Goal: Register for event/course

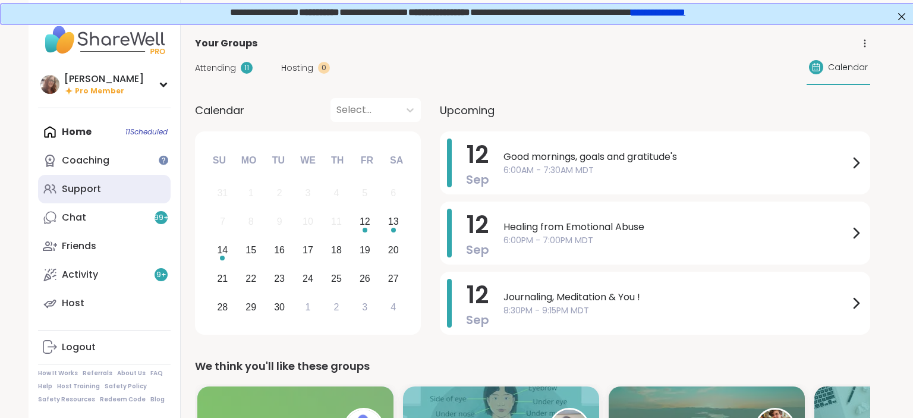
click at [95, 185] on div "Support" at bounding box center [81, 189] width 39 height 13
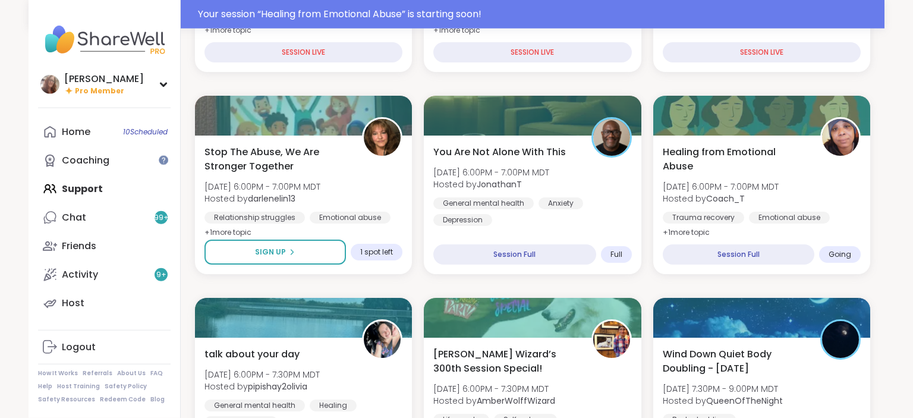
scroll to position [354, 0]
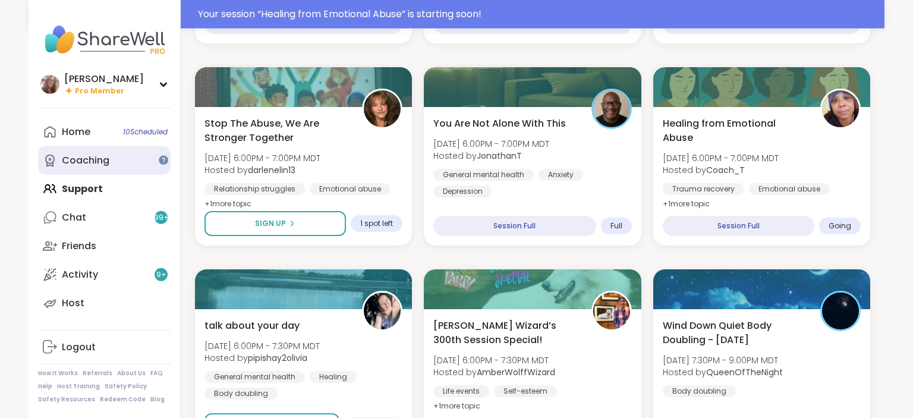
click at [99, 156] on div "Coaching" at bounding box center [86, 160] width 48 height 13
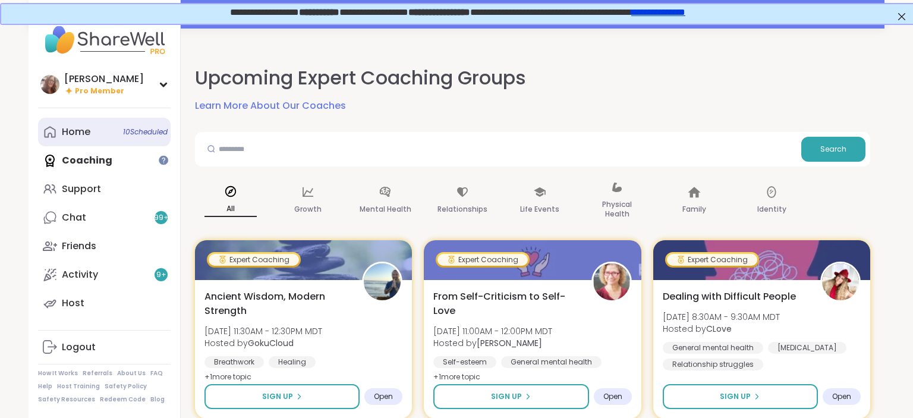
click at [101, 133] on link "Home 10 Scheduled" at bounding box center [104, 132] width 133 height 29
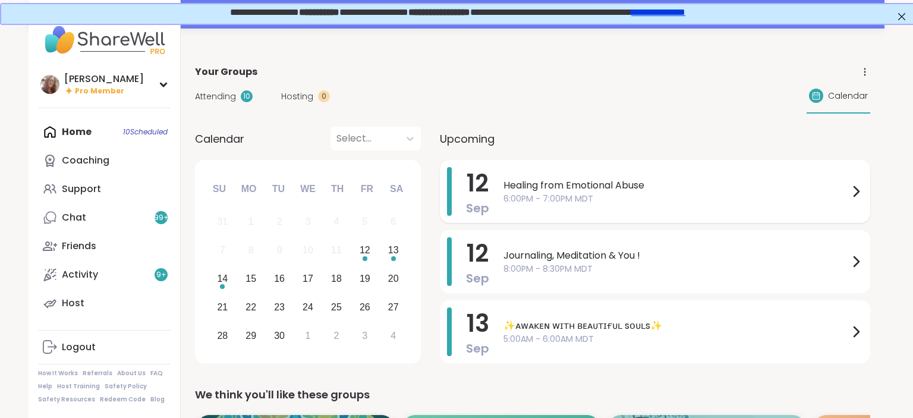
click at [572, 196] on span "6:00PM - 7:00PM MDT" at bounding box center [677, 199] width 346 height 12
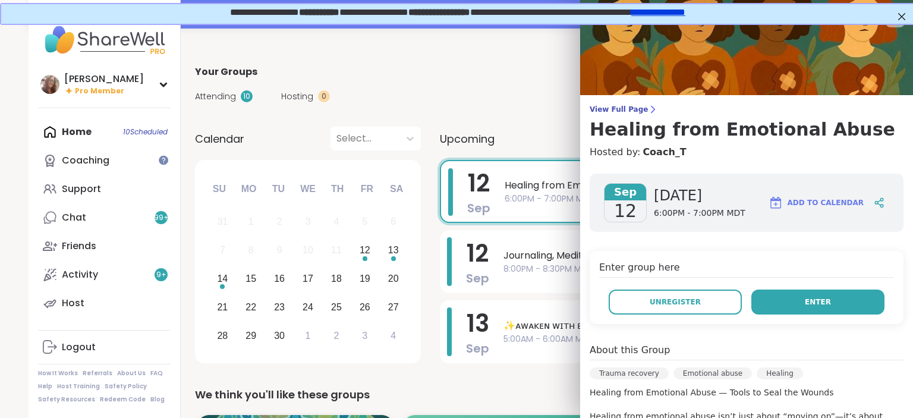
click at [790, 298] on button "Enter" at bounding box center [818, 302] width 133 height 25
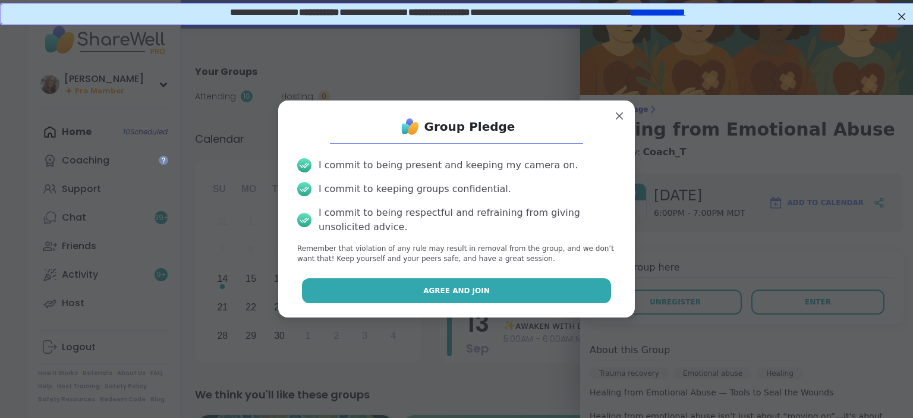
click at [544, 295] on button "Agree and Join" at bounding box center [457, 290] width 310 height 25
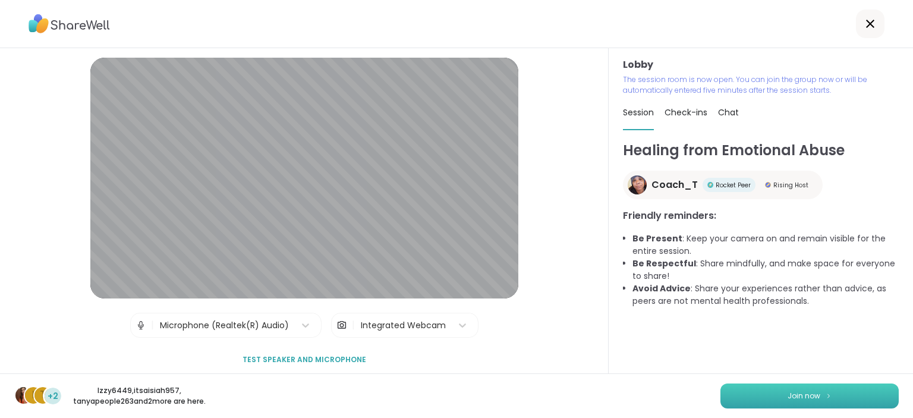
click at [824, 396] on button "Join now" at bounding box center [810, 396] width 178 height 25
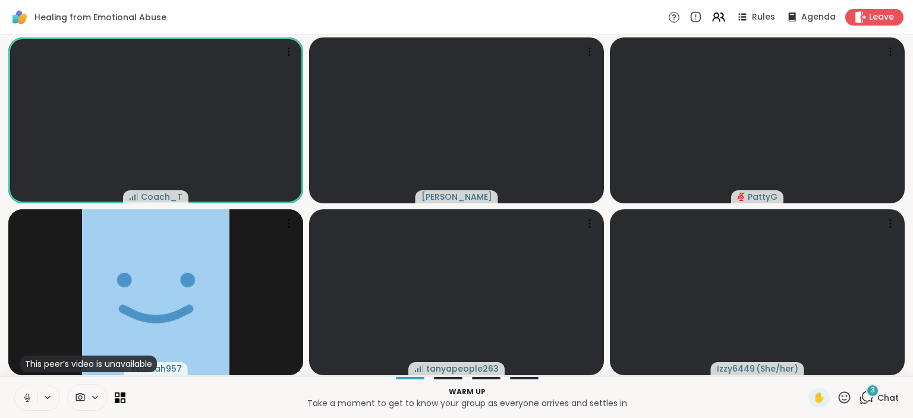
click at [28, 397] on icon at bounding box center [27, 398] width 11 height 11
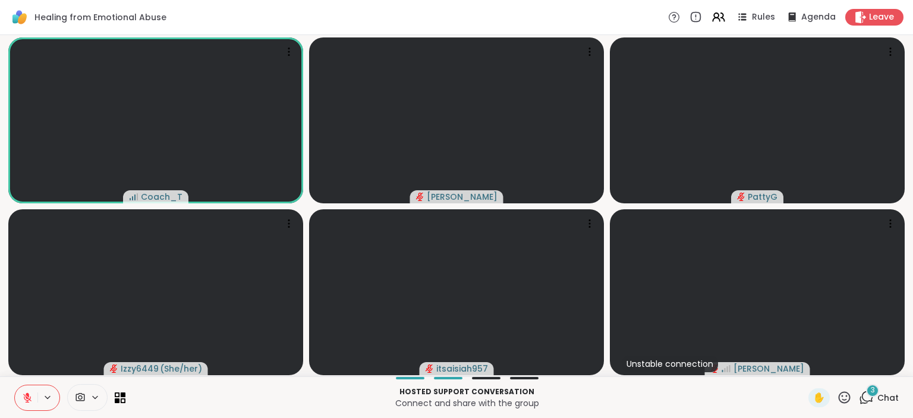
click at [877, 391] on div "3" at bounding box center [873, 390] width 13 height 13
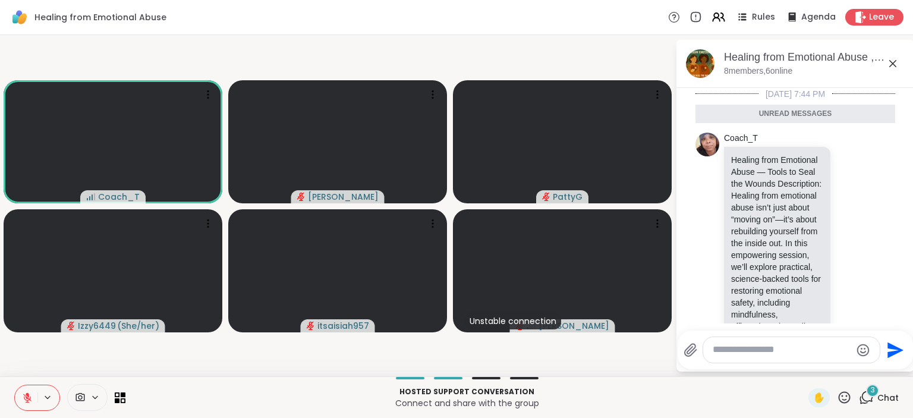
scroll to position [853, 0]
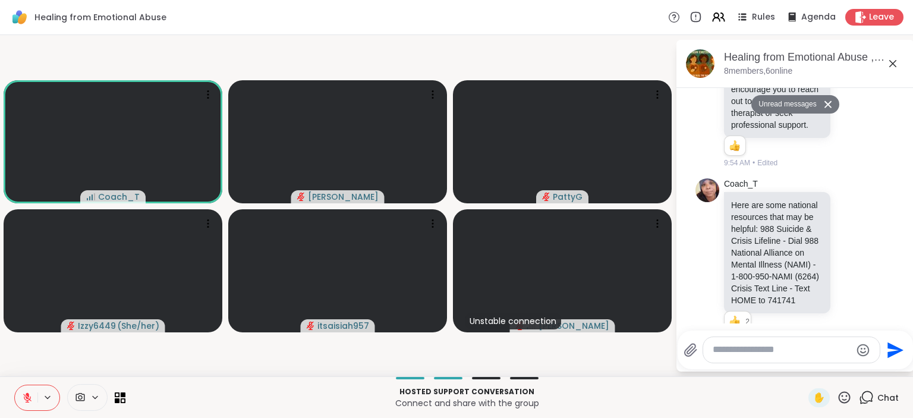
click at [812, 353] on textarea "Type your message" at bounding box center [782, 350] width 139 height 12
type textarea "**********"
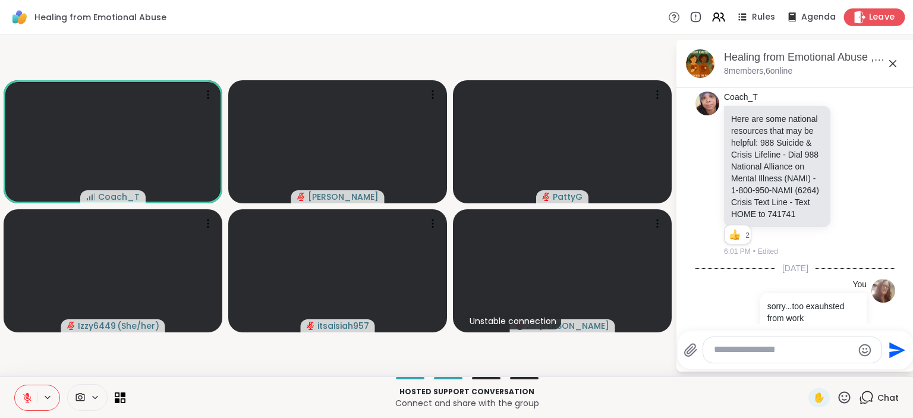
click at [887, 23] on span "Leave" at bounding box center [882, 17] width 26 height 12
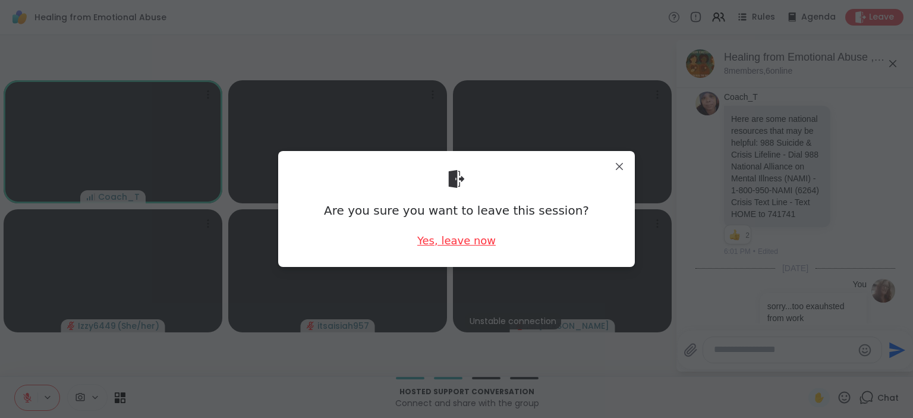
click at [468, 242] on div "Yes, leave now" at bounding box center [456, 240] width 79 height 15
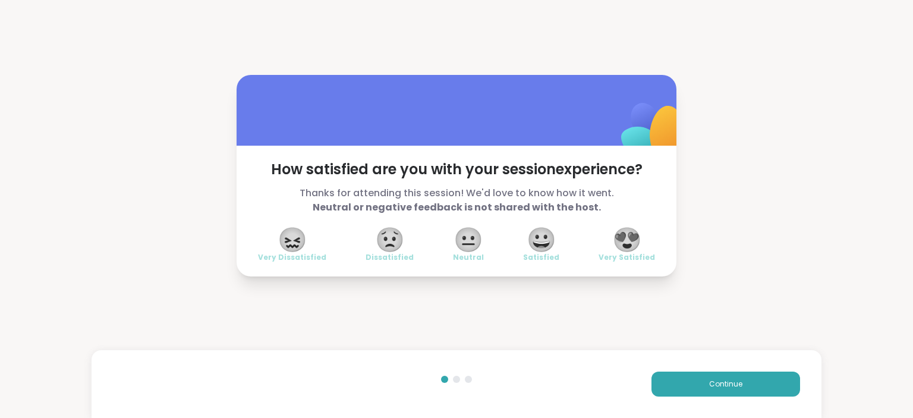
click at [627, 234] on span "😍" at bounding box center [628, 239] width 30 height 21
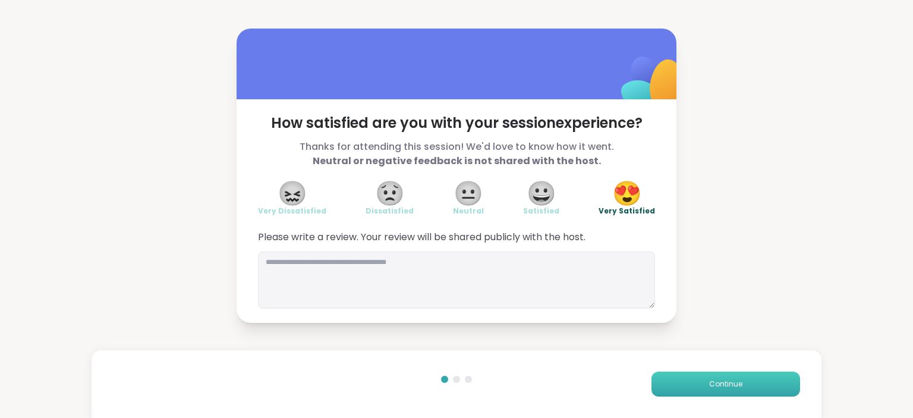
click at [758, 379] on button "Continue" at bounding box center [726, 384] width 149 height 25
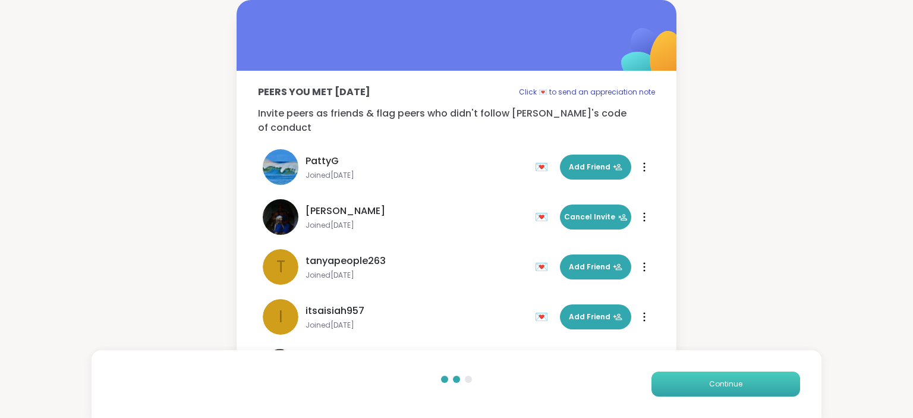
click at [758, 379] on button "Continue" at bounding box center [726, 384] width 149 height 25
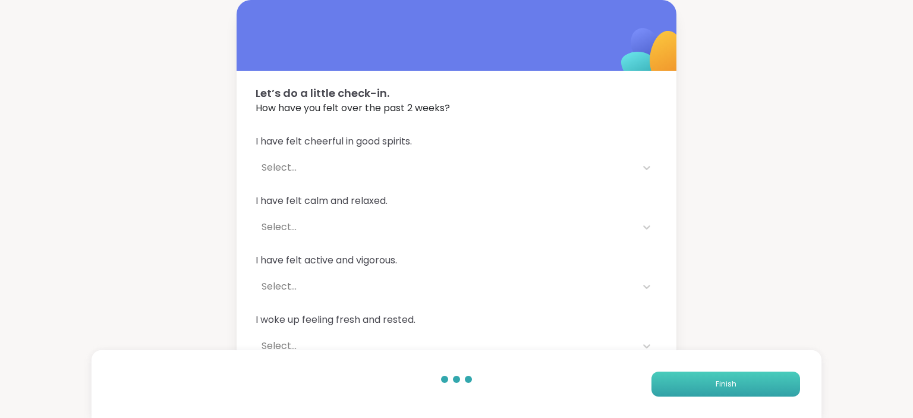
click at [758, 379] on button "Finish" at bounding box center [726, 384] width 149 height 25
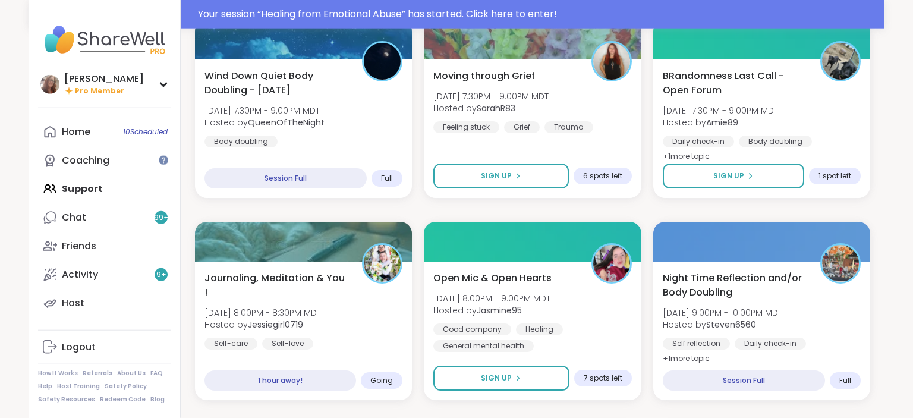
scroll to position [626, 0]
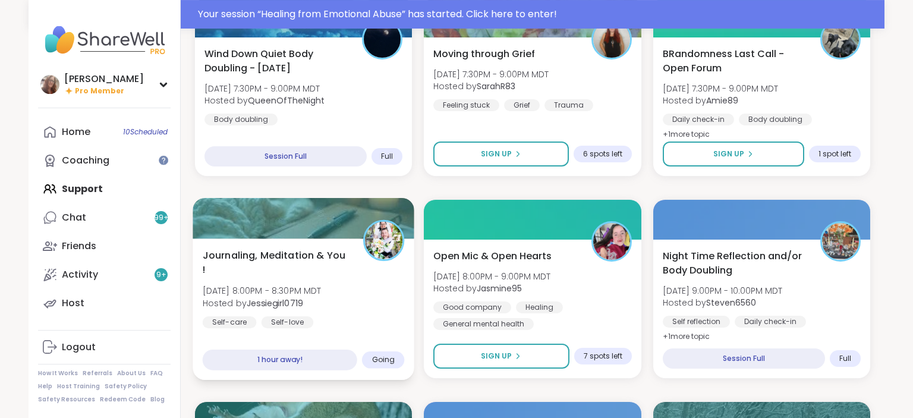
click at [371, 281] on div "Journaling, Meditation & You ! Fri, Sep 12 | 8:00PM - 8:30PM MDT Hosted by Jess…" at bounding box center [304, 296] width 202 height 97
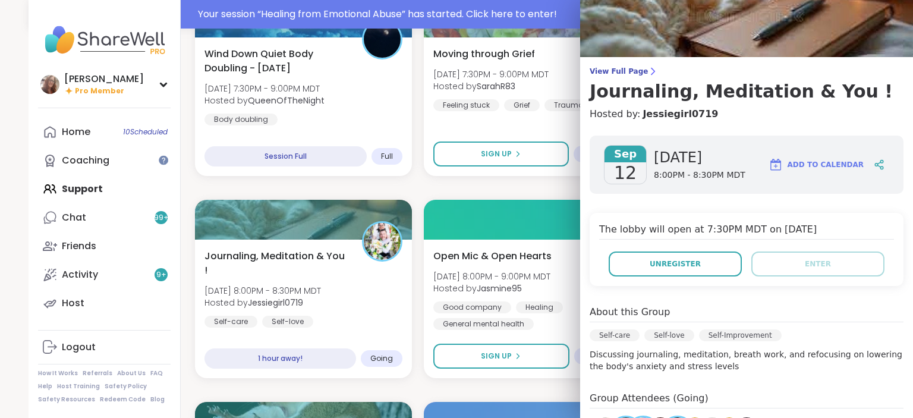
scroll to position [0, 0]
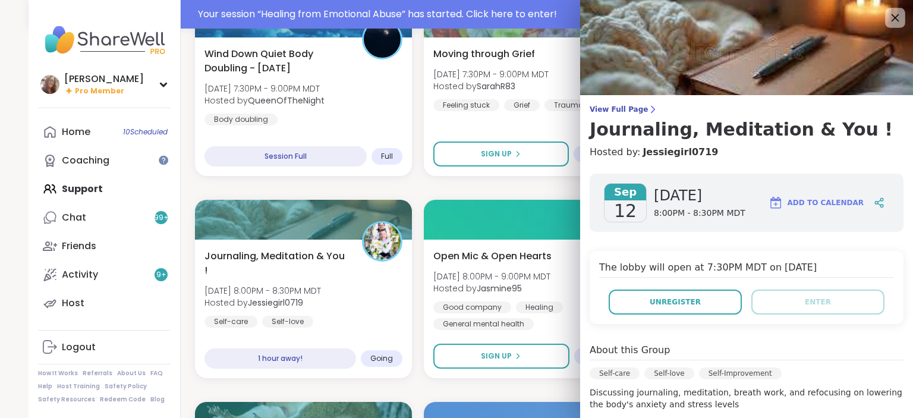
click at [899, 10] on div at bounding box center [896, 18] width 20 height 20
click at [895, 21] on icon at bounding box center [895, 17] width 15 height 15
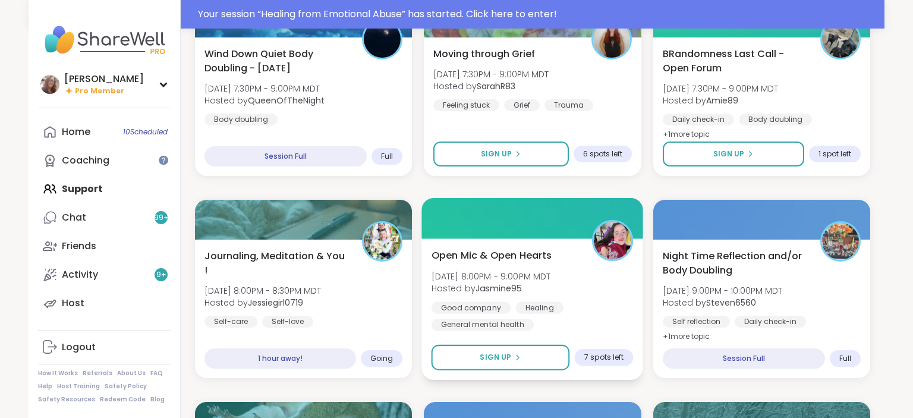
click at [613, 267] on div "Open Mic & Open Hearts Fri, Sep 12 | 8:00PM - 9:00PM MDT Hosted by Jasmine95 Go…" at bounding box center [533, 289] width 202 height 83
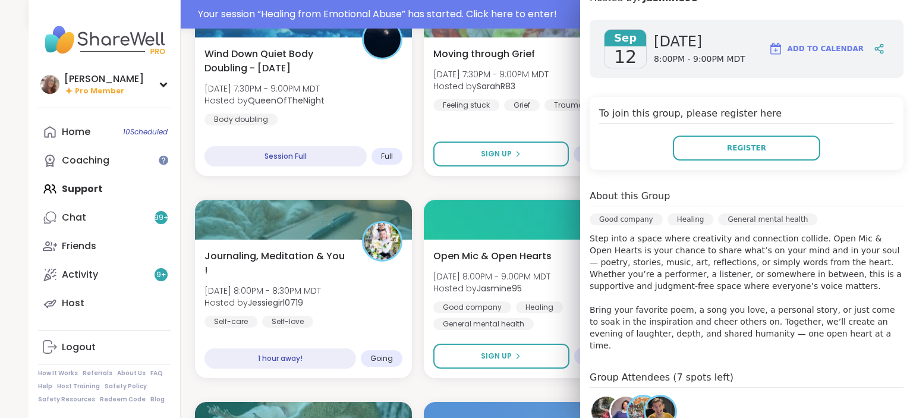
scroll to position [140, 0]
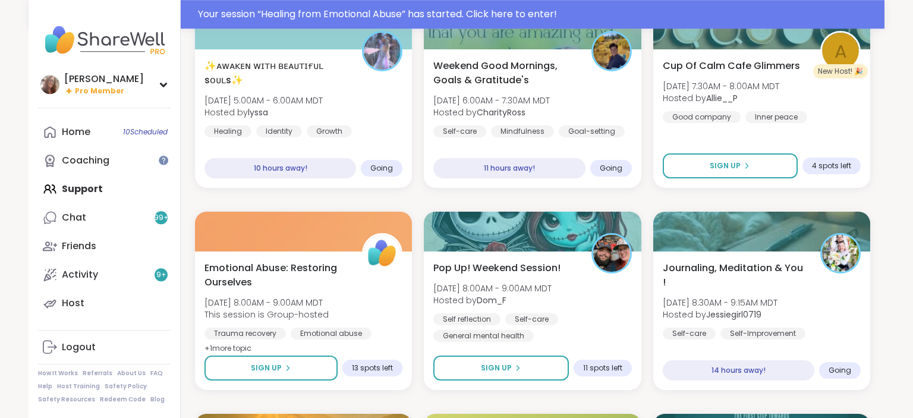
scroll to position [1429, 0]
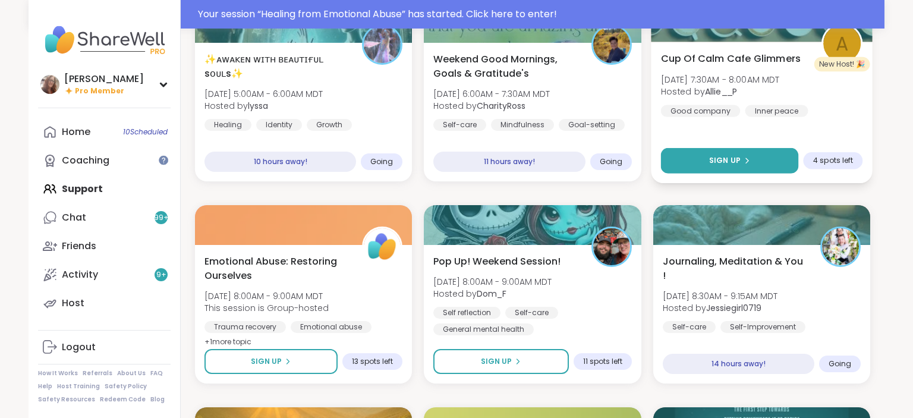
click at [785, 158] on button "Sign Up" at bounding box center [730, 161] width 138 height 26
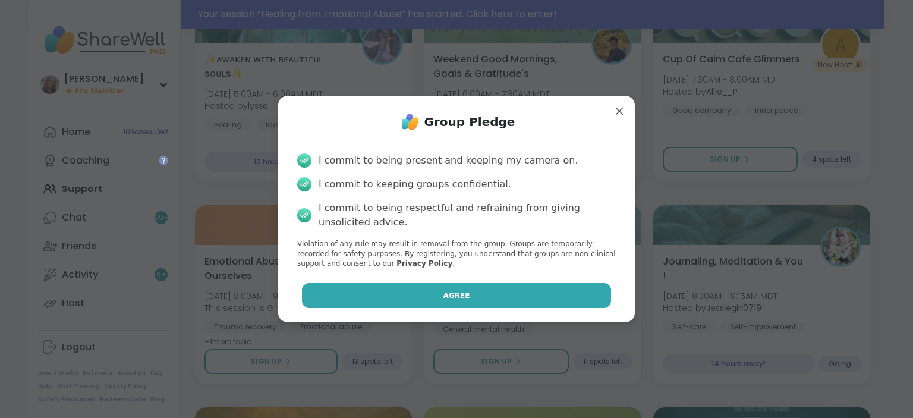
click at [567, 291] on button "Agree" at bounding box center [457, 295] width 310 height 25
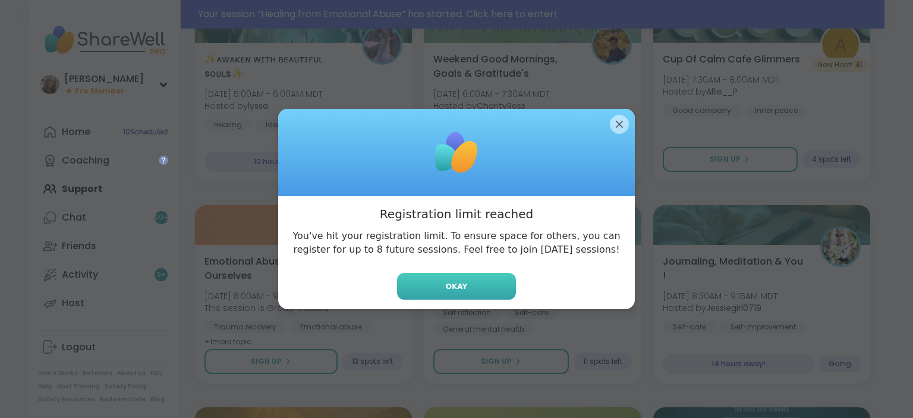
click at [504, 287] on button "Okay" at bounding box center [456, 286] width 119 height 27
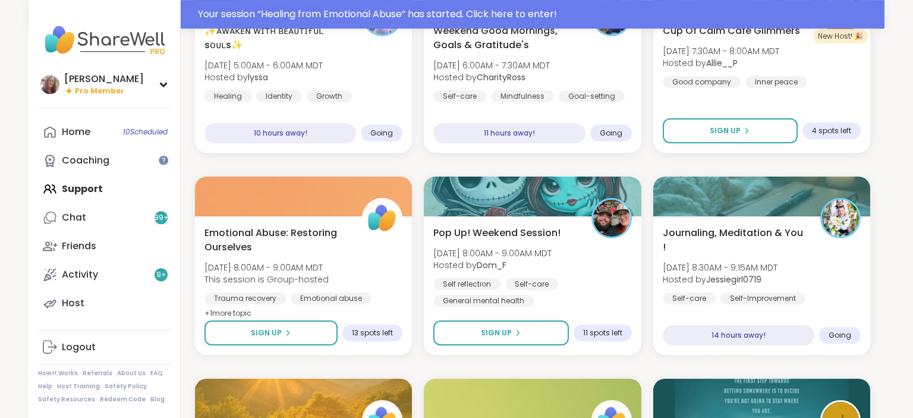
scroll to position [1461, 0]
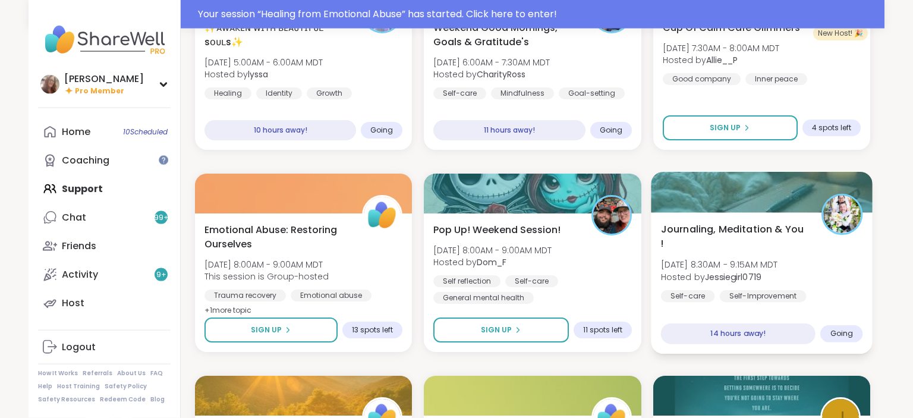
click at [815, 239] on div "Journaling, Meditation & You ! Sat, Sep 13 | 8:30AM - 9:15AM MDT Hosted by Jess…" at bounding box center [762, 270] width 202 height 97
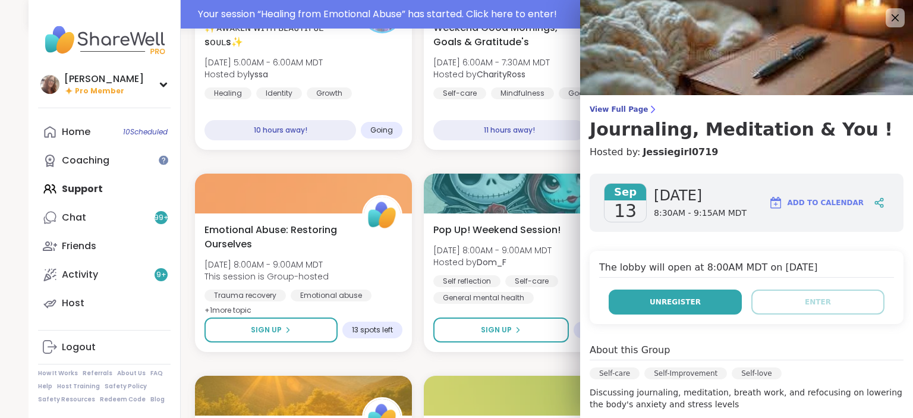
click at [720, 296] on button "Unregister" at bounding box center [675, 302] width 133 height 25
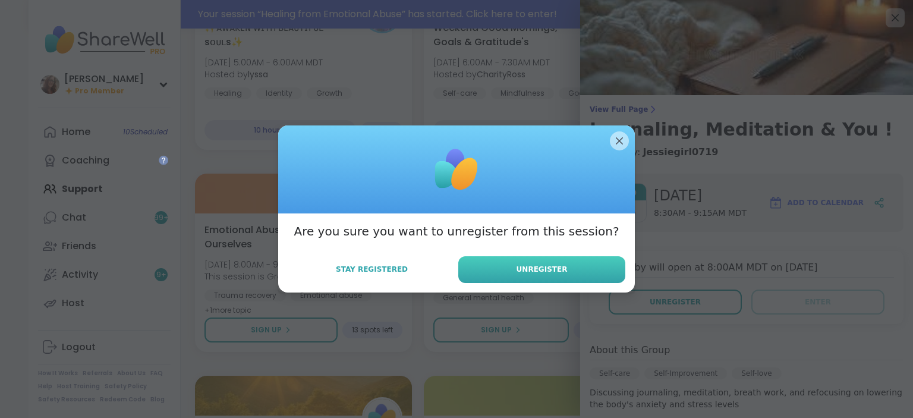
click at [591, 274] on button "Unregister" at bounding box center [542, 269] width 167 height 27
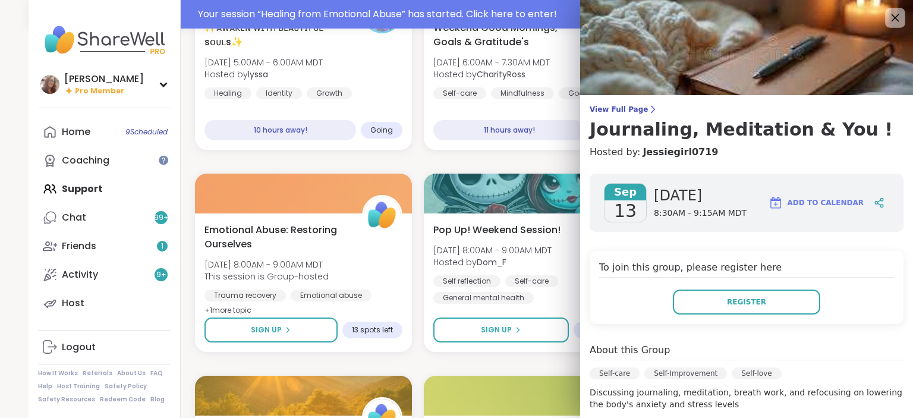
click at [891, 19] on icon at bounding box center [895, 17] width 15 height 15
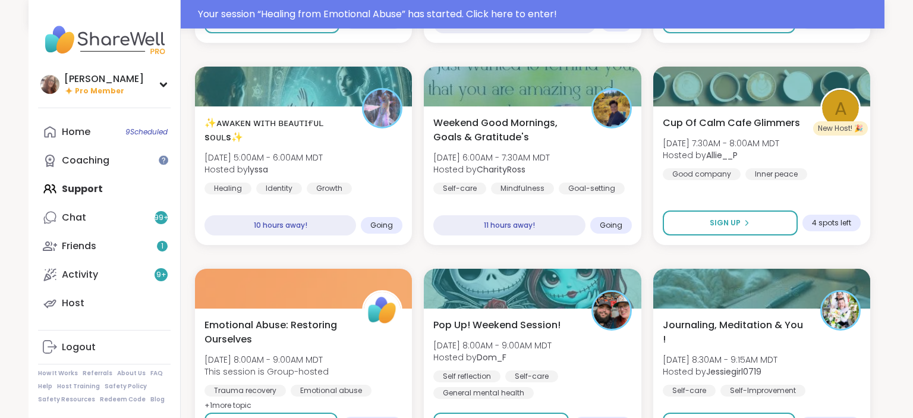
scroll to position [1356, 0]
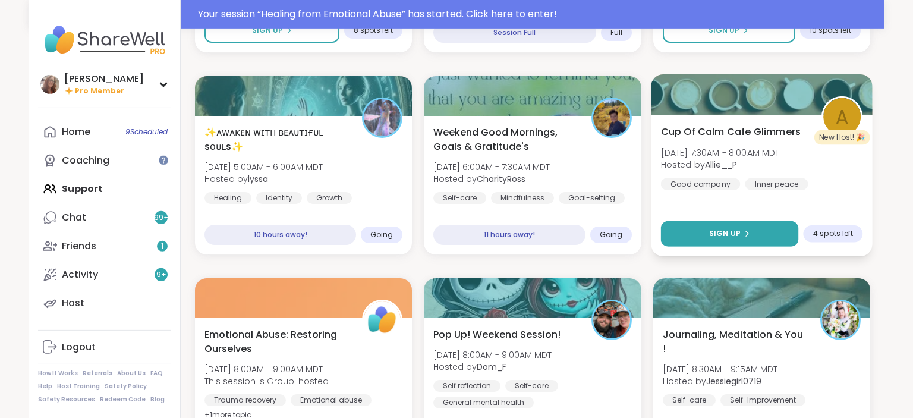
click at [724, 238] on span "Sign Up" at bounding box center [725, 233] width 32 height 11
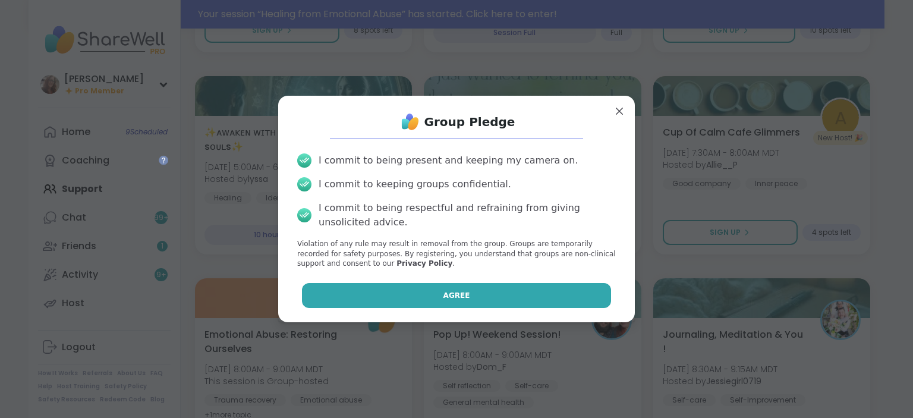
click at [544, 307] on button "Agree" at bounding box center [457, 295] width 310 height 25
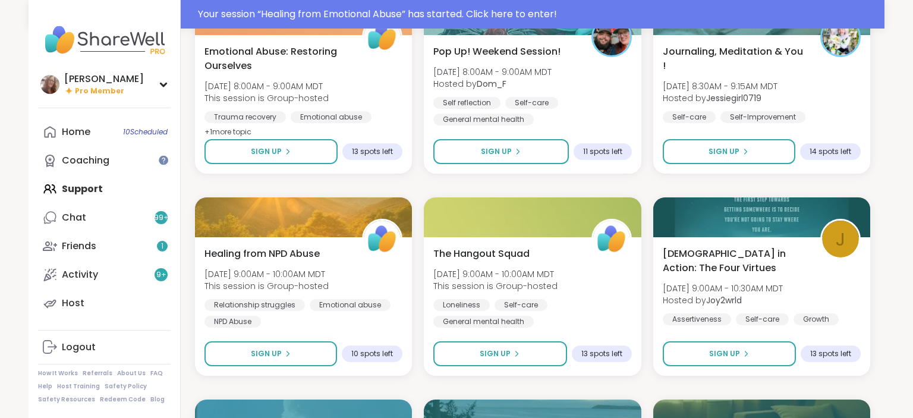
scroll to position [1670, 0]
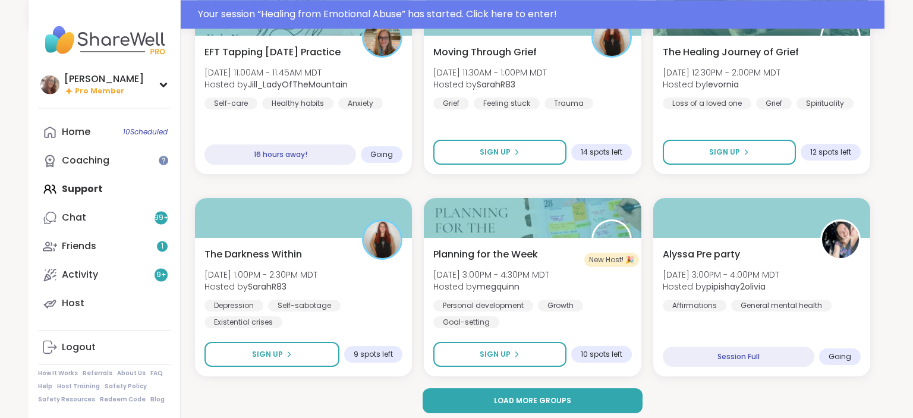
scroll to position [2251, 0]
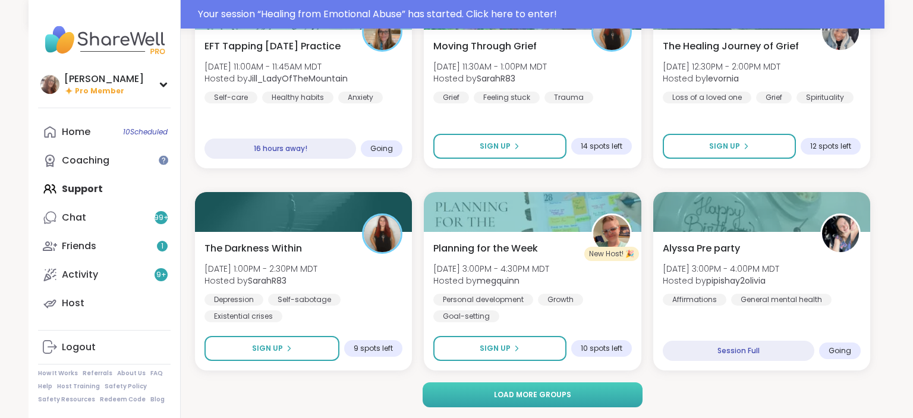
click at [613, 389] on button "Load more groups" at bounding box center [533, 394] width 221 height 25
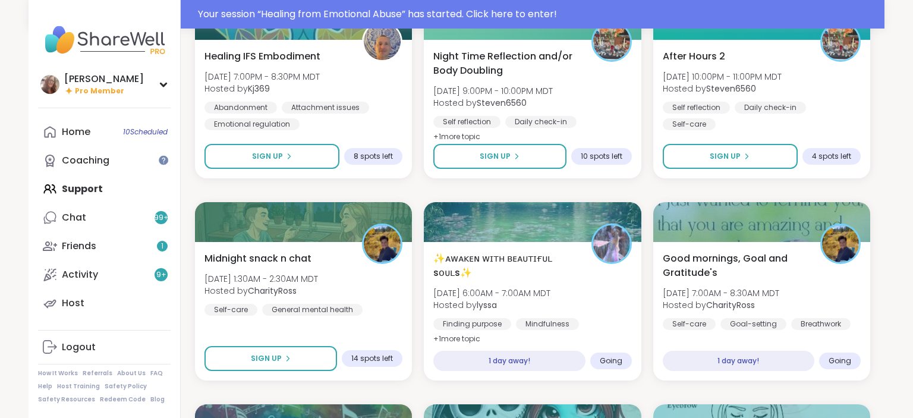
scroll to position [3256, 0]
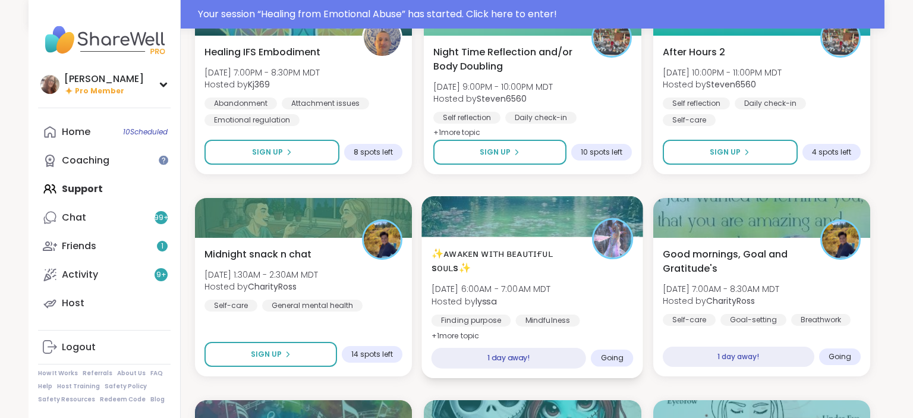
click at [610, 299] on div "✨ᴀᴡᴀᴋᴇɴ ᴡɪᴛʜ ʙᴇᴀᴜᴛɪғᴜʟ sᴏᴜʟs✨ Sun, Sep 14 | 6:00AM - 7:00AM MDT Hosted by lyssa…" at bounding box center [533, 294] width 202 height 97
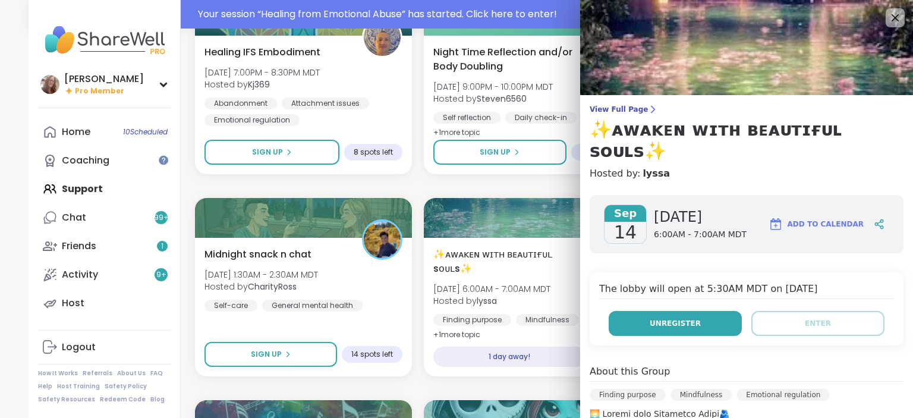
click at [713, 311] on button "Unregister" at bounding box center [675, 323] width 133 height 25
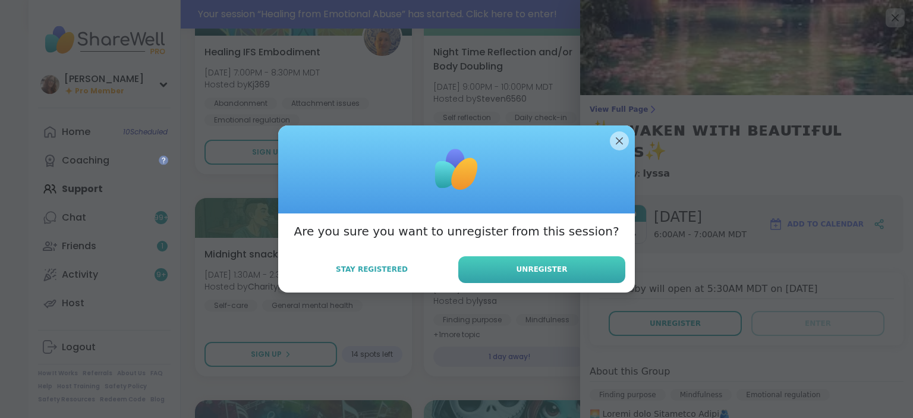
click at [602, 266] on button "Unregister" at bounding box center [542, 269] width 167 height 27
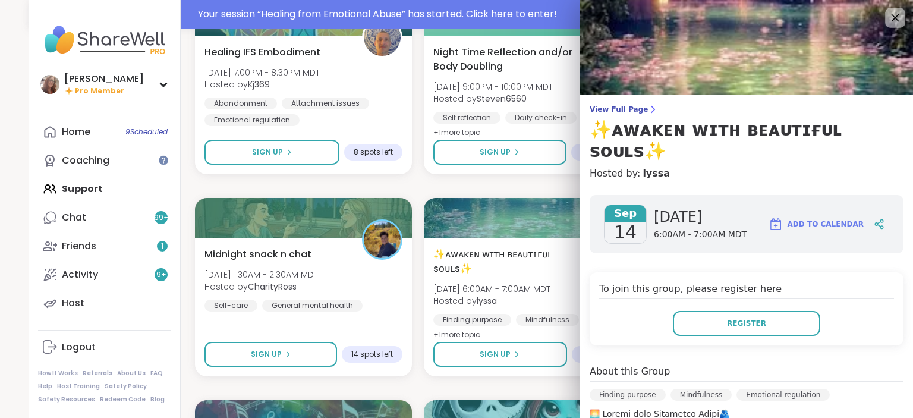
click at [886, 17] on div at bounding box center [896, 18] width 20 height 20
click at [895, 23] on icon at bounding box center [895, 17] width 15 height 15
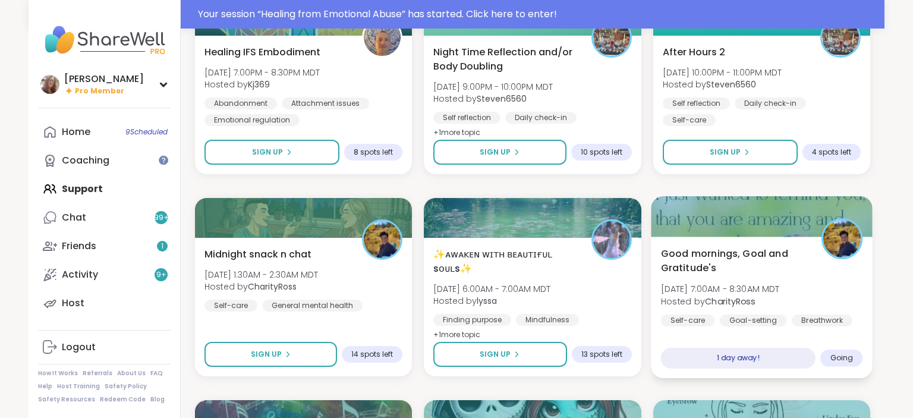
click at [826, 255] on div at bounding box center [842, 238] width 41 height 41
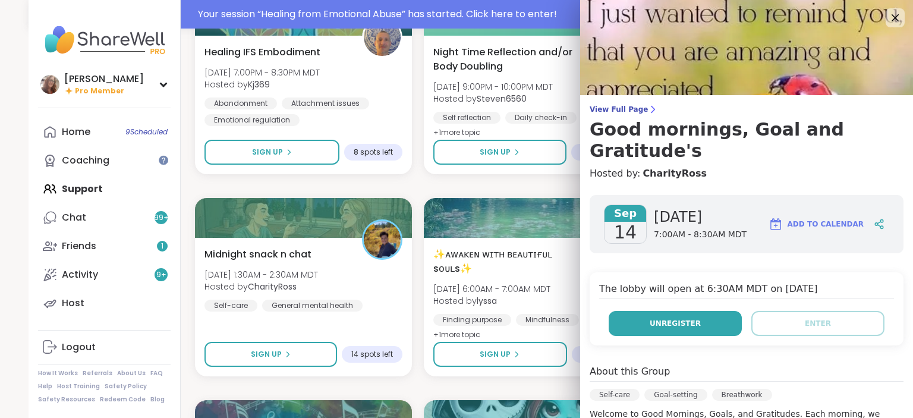
click at [711, 311] on button "Unregister" at bounding box center [675, 323] width 133 height 25
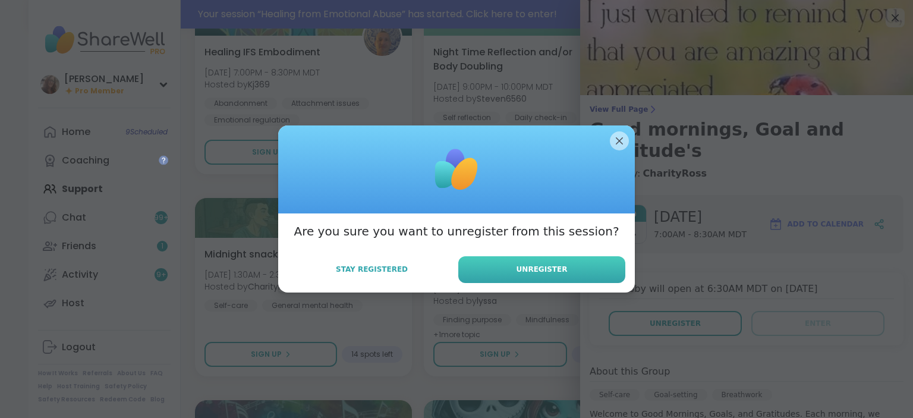
click at [592, 274] on button "Unregister" at bounding box center [542, 269] width 167 height 27
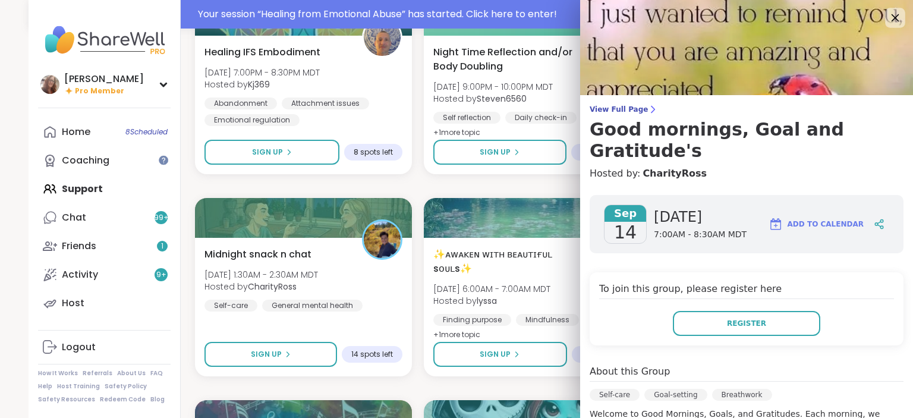
click at [887, 15] on div at bounding box center [896, 18] width 20 height 20
click at [891, 20] on icon at bounding box center [895, 17] width 15 height 15
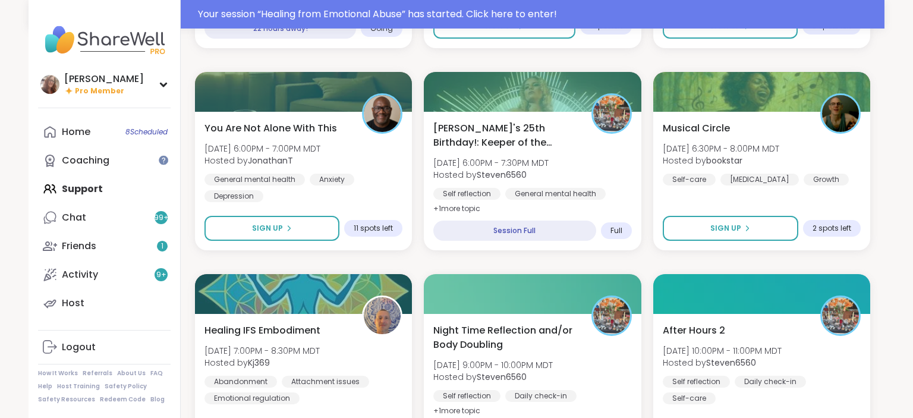
scroll to position [2974, 0]
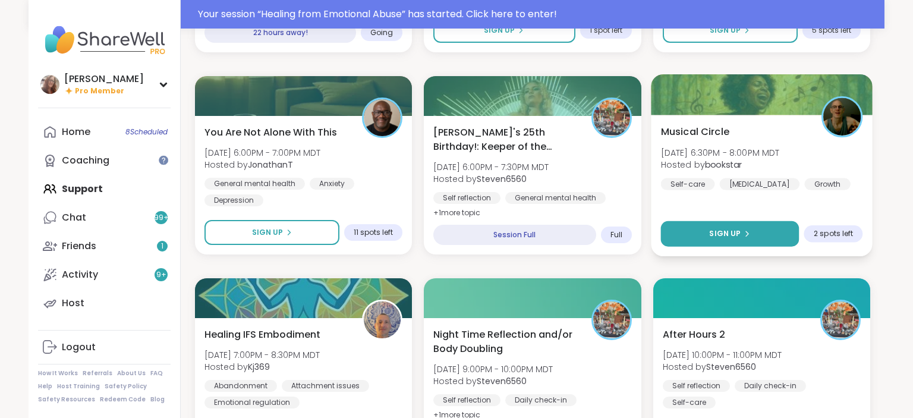
click at [774, 229] on button "Sign Up" at bounding box center [730, 234] width 139 height 26
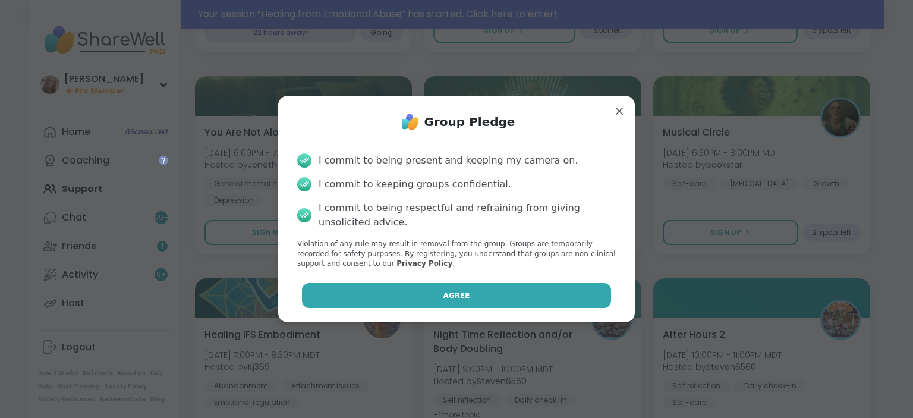
click at [579, 300] on button "Agree" at bounding box center [457, 295] width 310 height 25
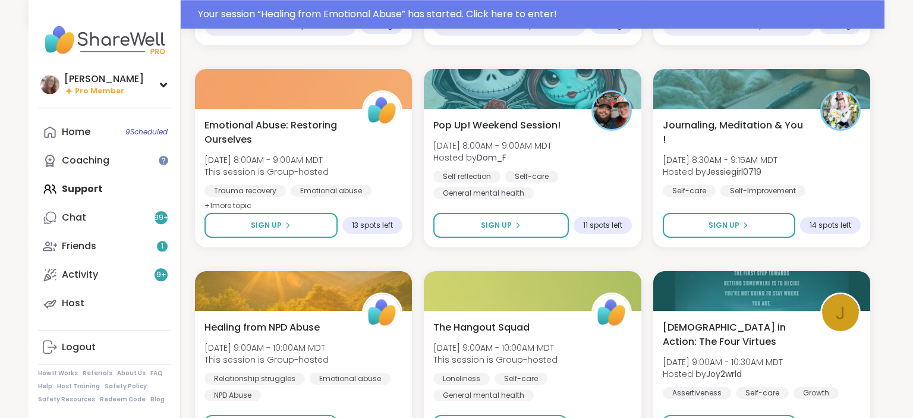
scroll to position [1561, 0]
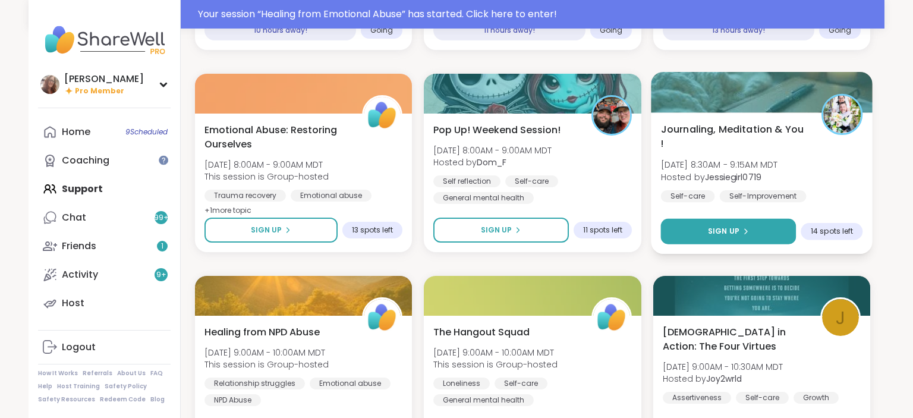
click at [693, 229] on button "Sign Up" at bounding box center [729, 232] width 136 height 26
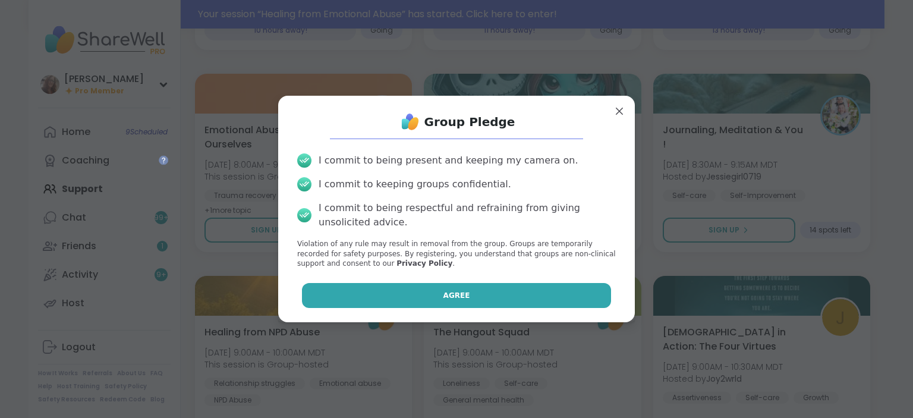
drag, startPoint x: 577, startPoint y: 282, endPoint x: 574, endPoint y: 294, distance: 12.1
click at [574, 294] on div "Group Pledge I commit to being present and keeping my camera on. I commit to ke…" at bounding box center [457, 209] width 338 height 208
click at [574, 294] on button "Agree" at bounding box center [457, 295] width 310 height 25
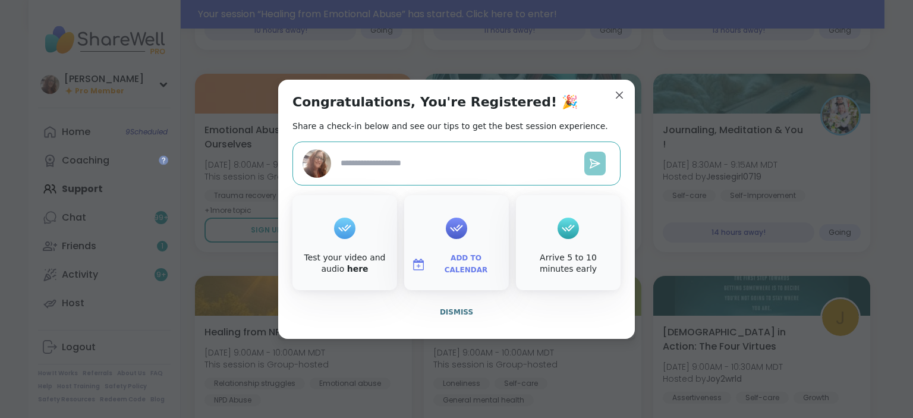
type textarea "*"
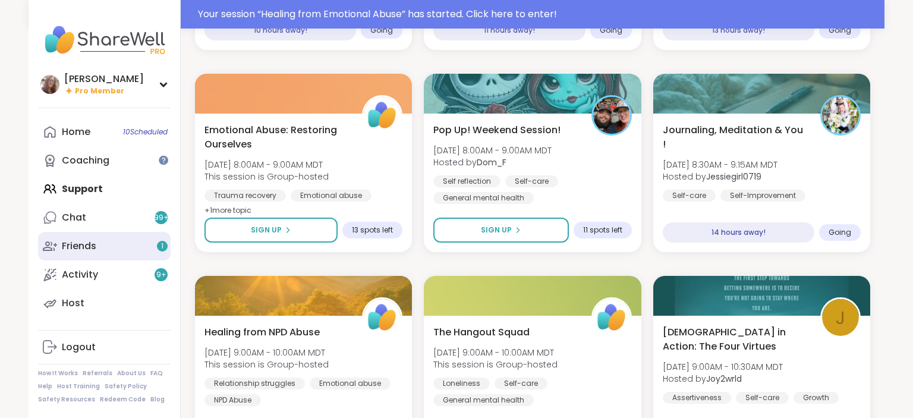
click at [135, 258] on link "Friends 1" at bounding box center [104, 246] width 133 height 29
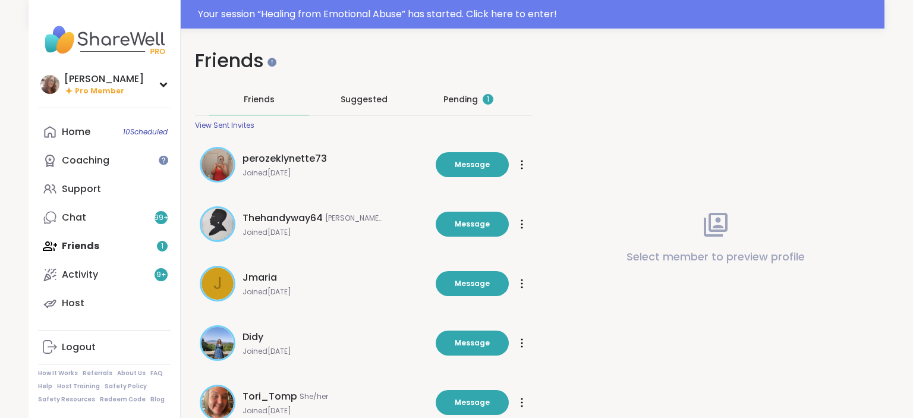
click at [460, 95] on div "Pending 1" at bounding box center [469, 99] width 50 height 12
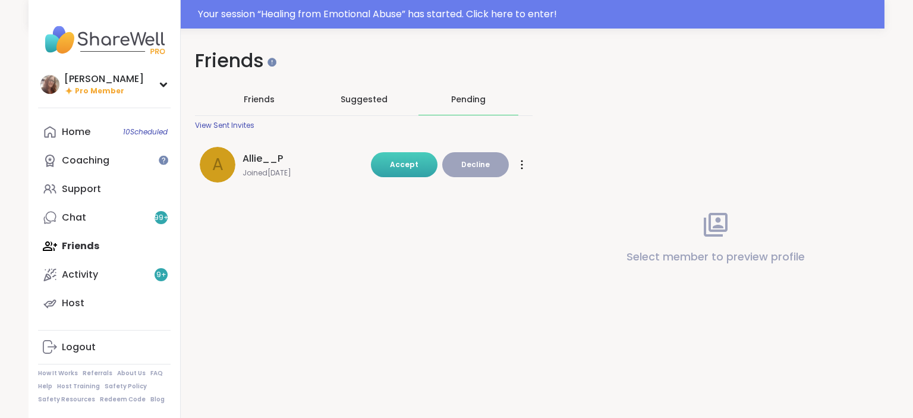
click at [408, 162] on span "Accept" at bounding box center [404, 164] width 29 height 10
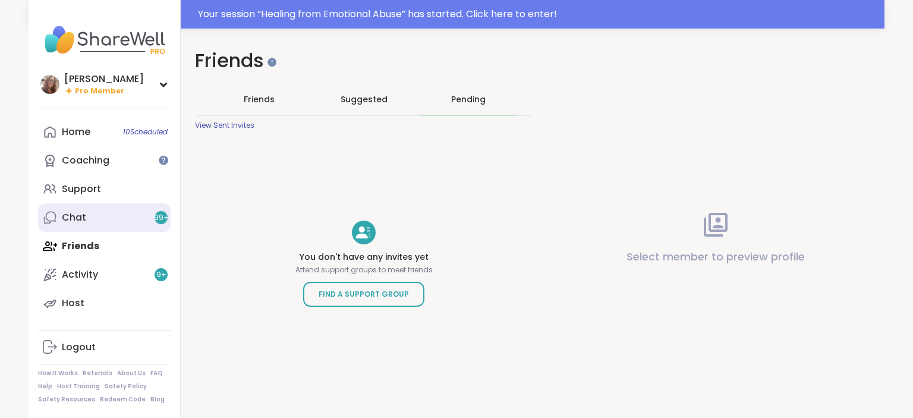
click at [118, 218] on link "Chat 99 +" at bounding box center [104, 217] width 133 height 29
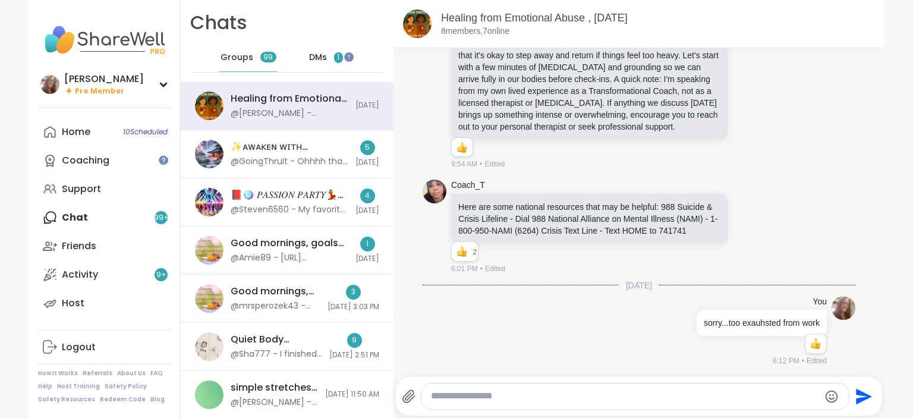
click at [321, 49] on div "DMs 1" at bounding box center [326, 57] width 58 height 29
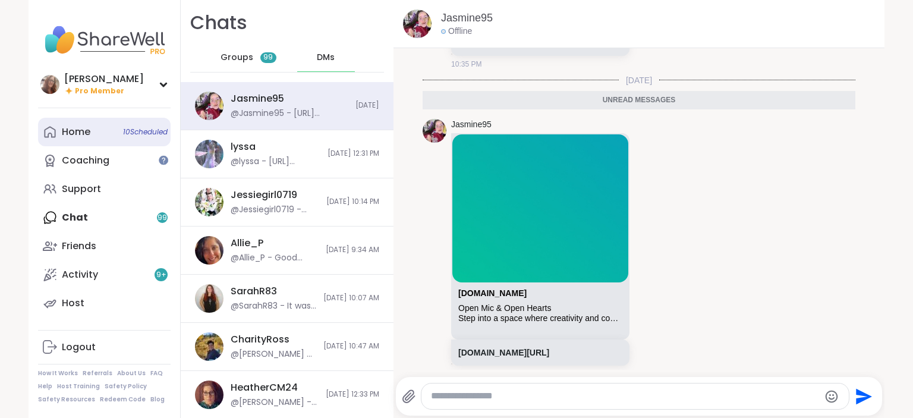
click at [134, 128] on span "10 Scheduled" at bounding box center [145, 132] width 45 height 10
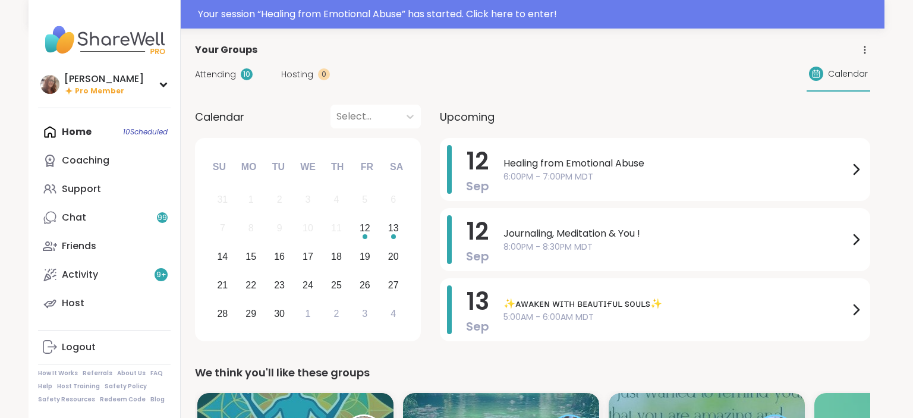
click at [350, 185] on div "September 2025 Su Mo Tu We Th Fr Sa 31 1 2 3 4 5 6 7 8 9 10 11 12 13 14 15 16 1…" at bounding box center [308, 239] width 226 height 203
click at [87, 186] on div "Support" at bounding box center [81, 189] width 39 height 13
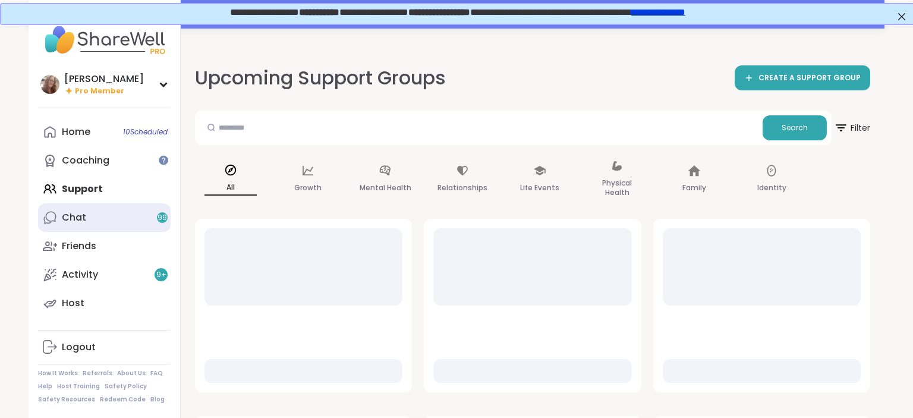
click at [87, 231] on link "Chat 99" at bounding box center [104, 217] width 133 height 29
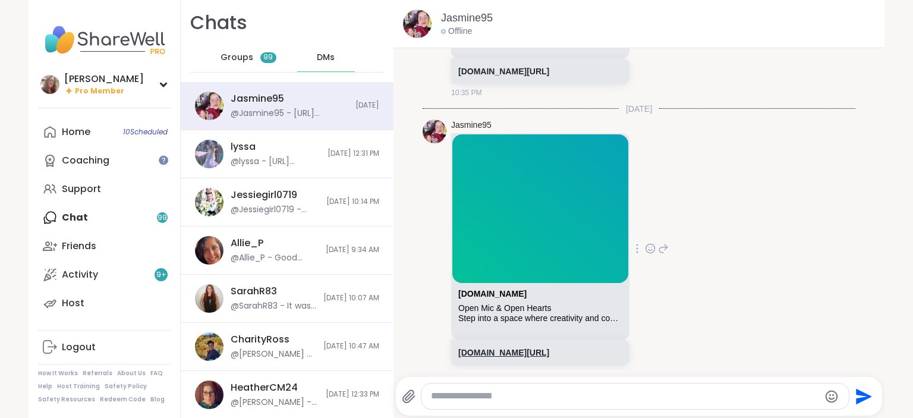
click at [541, 348] on link "sharewellnow.com/session/3643c3f4-46d0-4e9a-92b6-a462c41d59fa" at bounding box center [504, 353] width 91 height 10
